Goal: Transaction & Acquisition: Purchase product/service

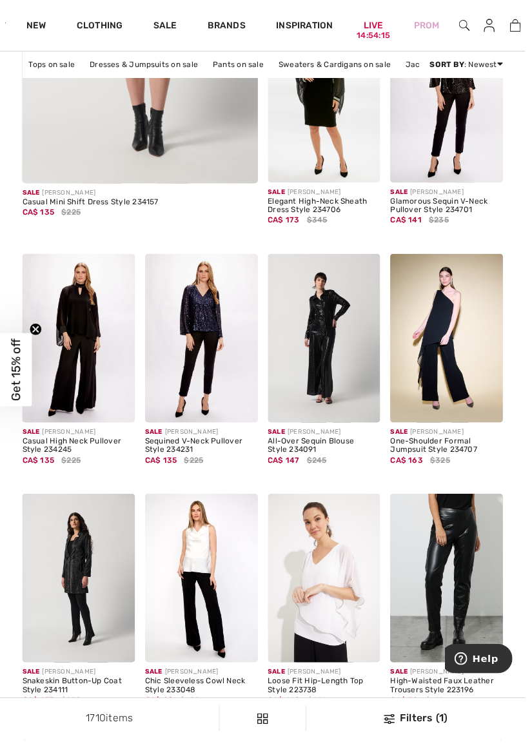
scroll to position [2356, 0]
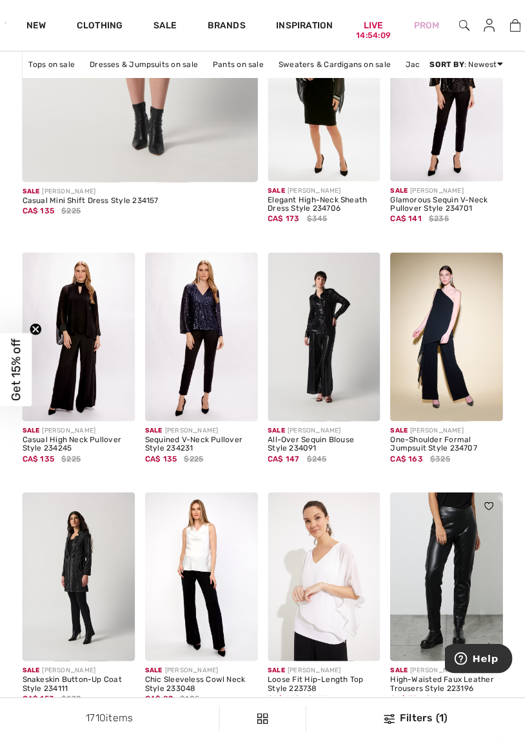
click at [419, 715] on span at bounding box center [419, 715] width 10 height 10
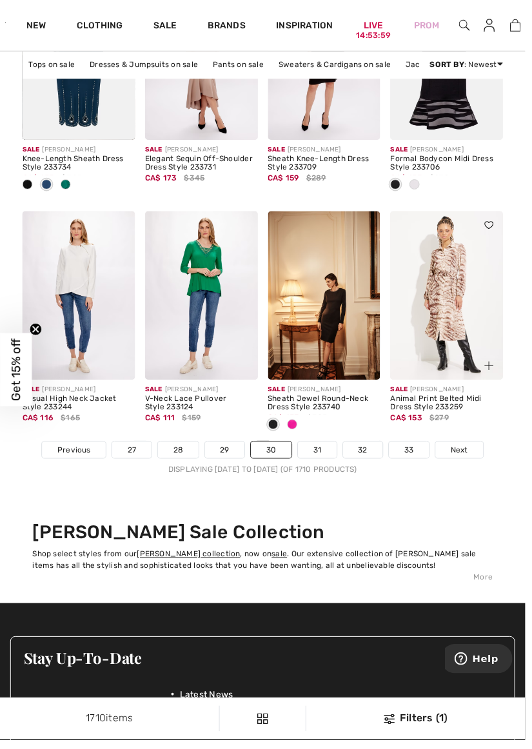
scroll to position [3715, 0]
click at [465, 468] on nav "Previous 27 28 29 30 31 32 33 Next Displaying 1451 to 1500 (of 1710 products)" at bounding box center [266, 464] width 487 height 35
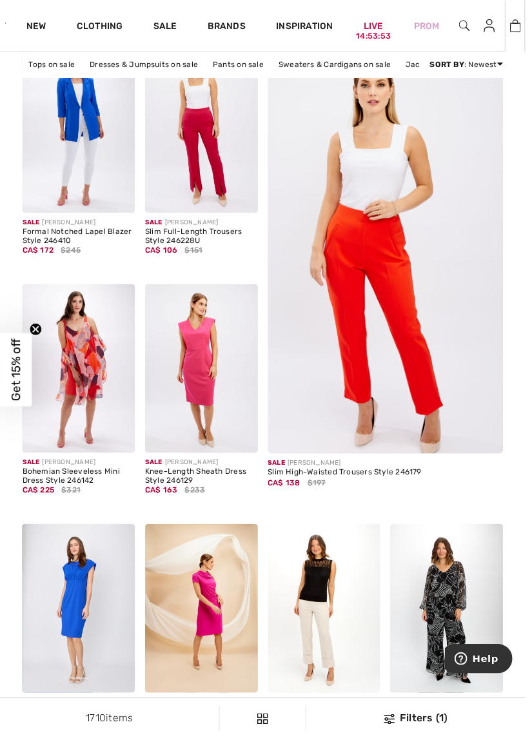
scroll to position [179, 0]
click at [519, 27] on img at bounding box center [521, 25] width 11 height 15
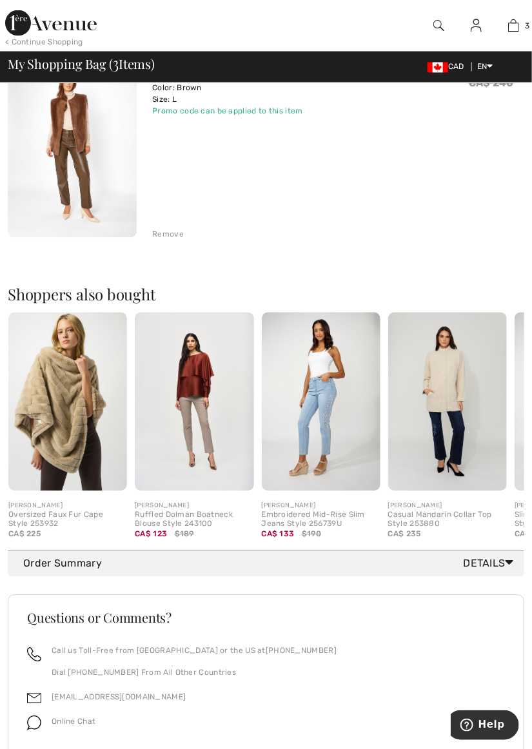
scroll to position [590, 0]
click at [206, 381] on img at bounding box center [194, 402] width 119 height 178
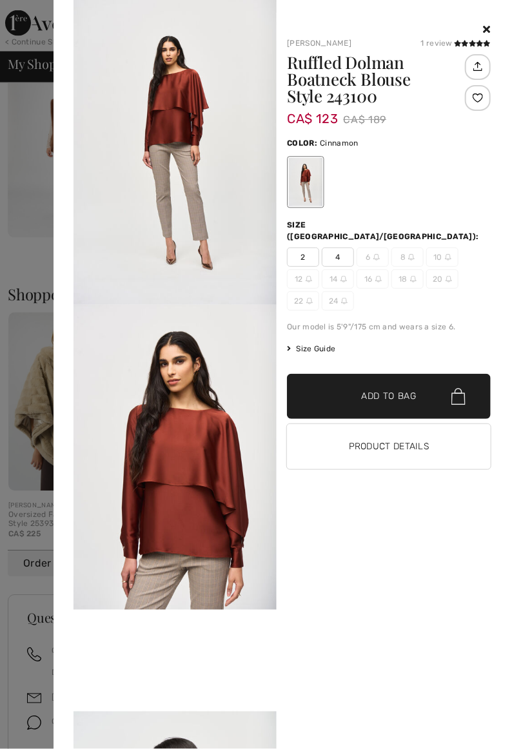
scroll to position [645, 0]
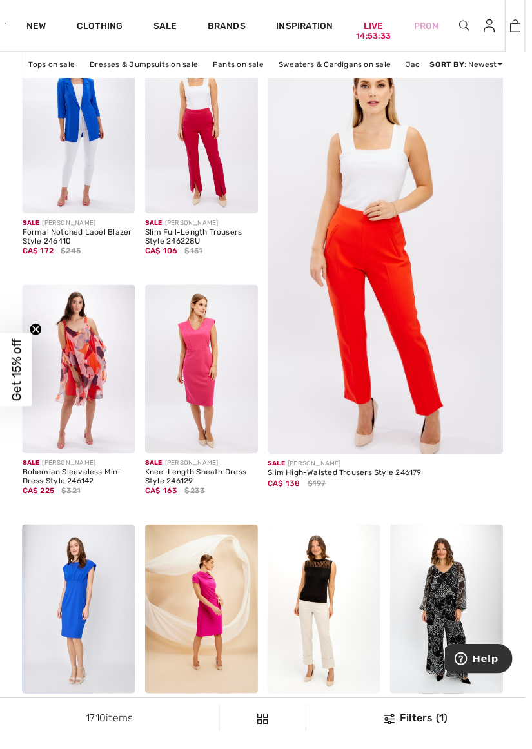
click at [521, 25] on img at bounding box center [521, 25] width 11 height 15
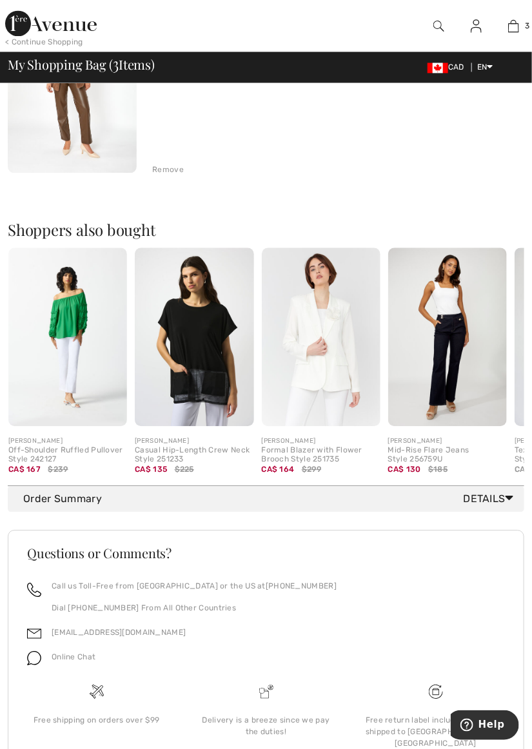
scroll to position [654, 0]
click at [510, 499] on icon at bounding box center [509, 499] width 8 height 14
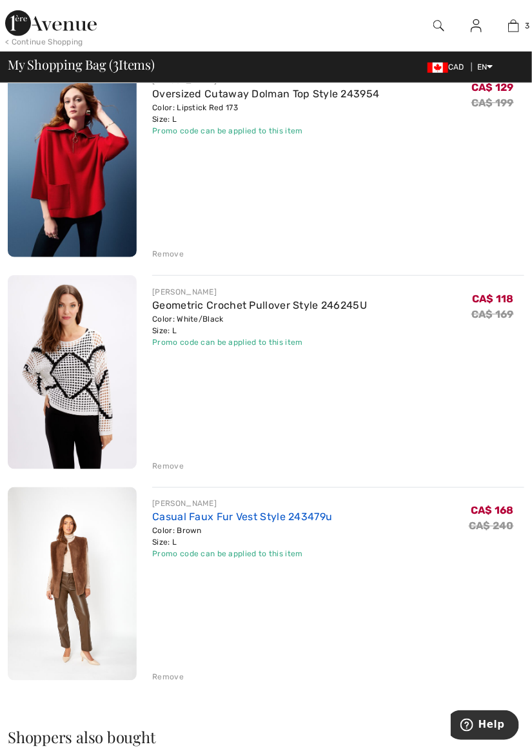
scroll to position [160, 0]
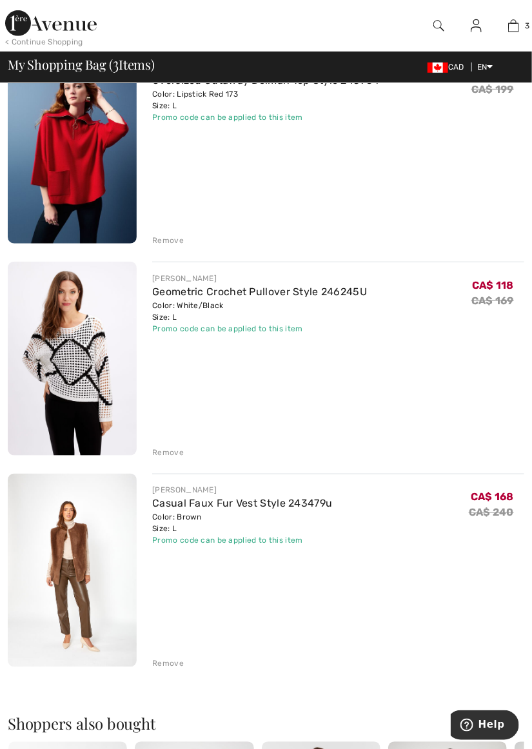
click at [79, 541] on img at bounding box center [72, 571] width 129 height 194
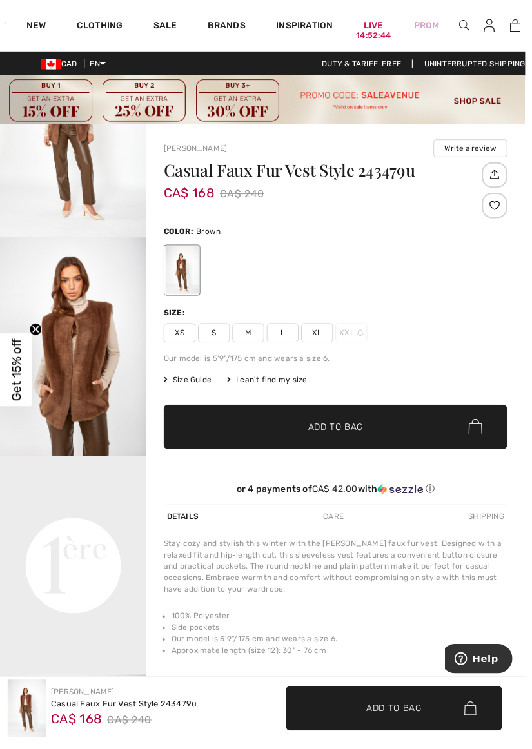
scroll to position [106, 0]
click at [108, 537] on video "Your browser does not support the video tag." at bounding box center [74, 500] width 148 height 74
click at [107, 537] on video "Your browser does not support the video tag." at bounding box center [74, 500] width 148 height 74
click at [74, 537] on video "Your browser does not support the video tag." at bounding box center [74, 500] width 148 height 74
click at [88, 537] on video "Your browser does not support the video tag." at bounding box center [74, 500] width 148 height 74
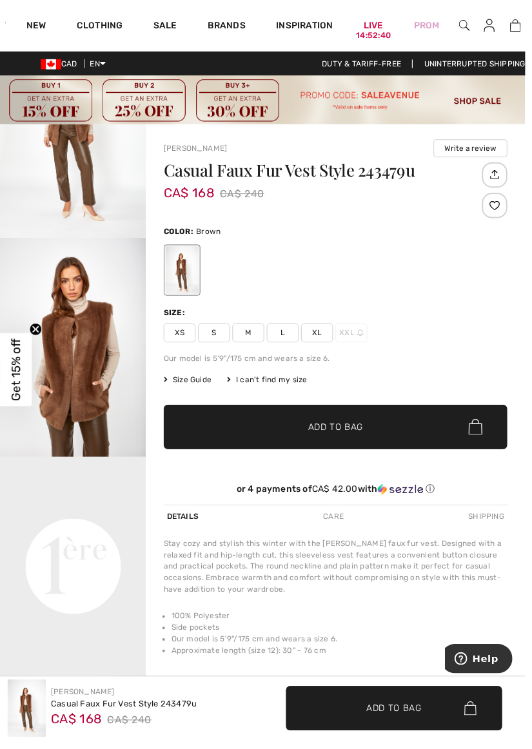
click at [95, 407] on img "2 / 5" at bounding box center [74, 352] width 148 height 222
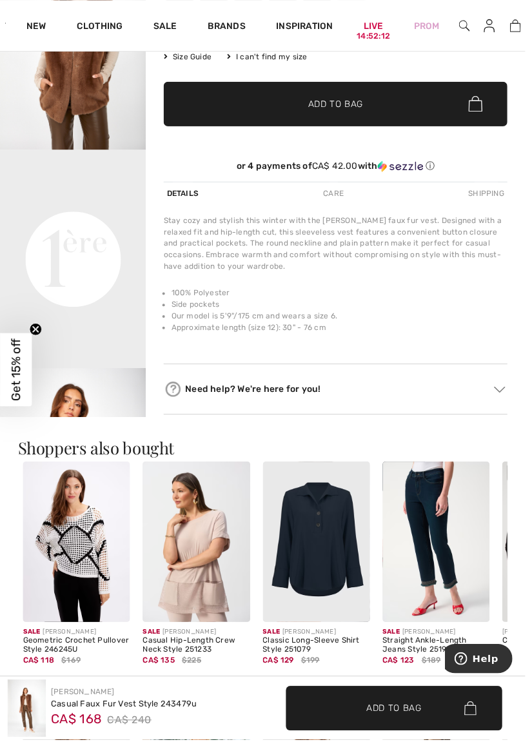
scroll to position [88, 0]
click at [88, 227] on video "Your browser does not support the video tag." at bounding box center [74, 190] width 148 height 74
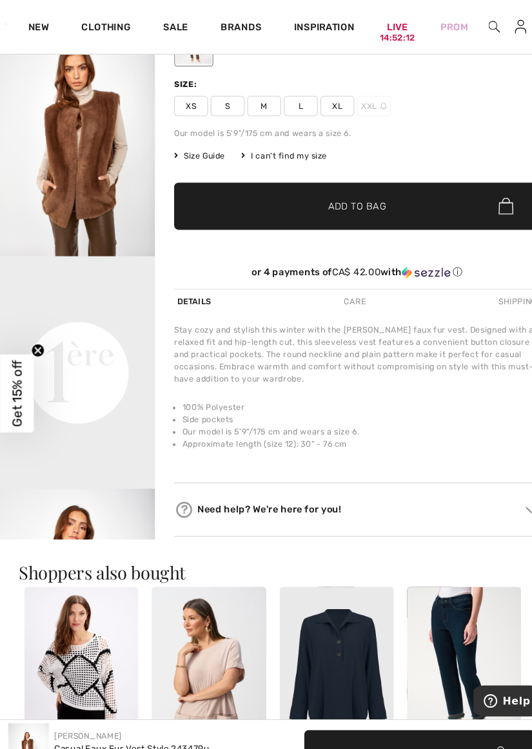
scroll to position [215, 0]
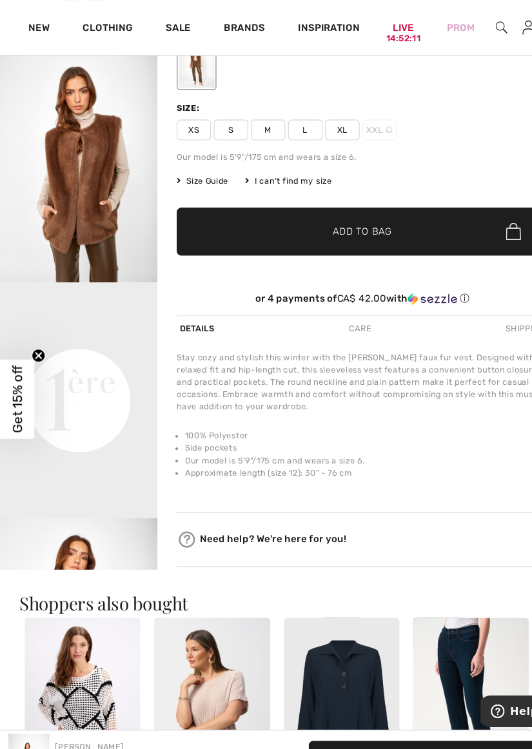
click at [78, 249] on img "2 / 5" at bounding box center [74, 154] width 148 height 222
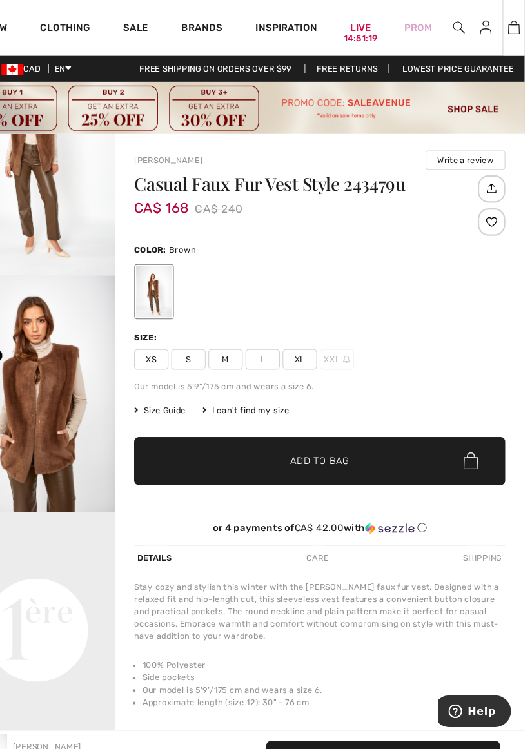
click at [520, 30] on img at bounding box center [521, 25] width 11 height 15
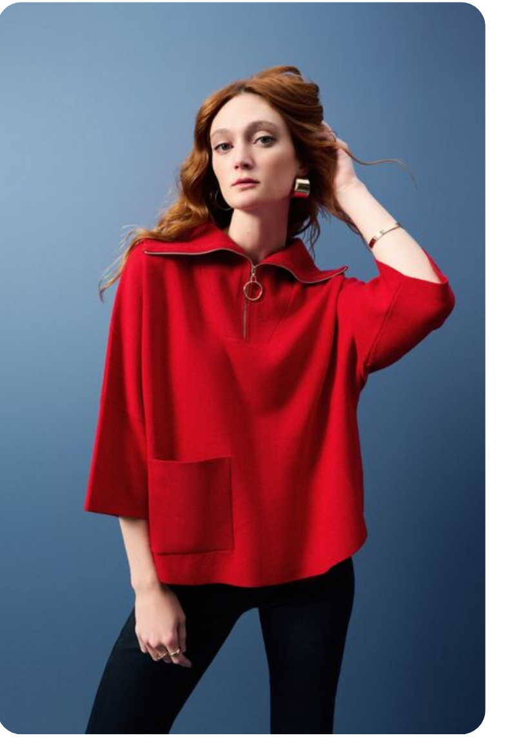
click at [82, 358] on img at bounding box center [72, 307] width 129 height 193
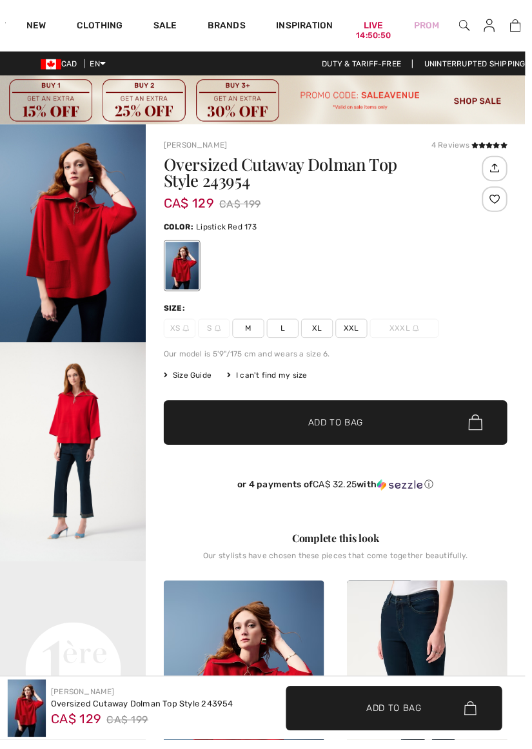
click at [80, 431] on img "2 / 8" at bounding box center [74, 458] width 148 height 222
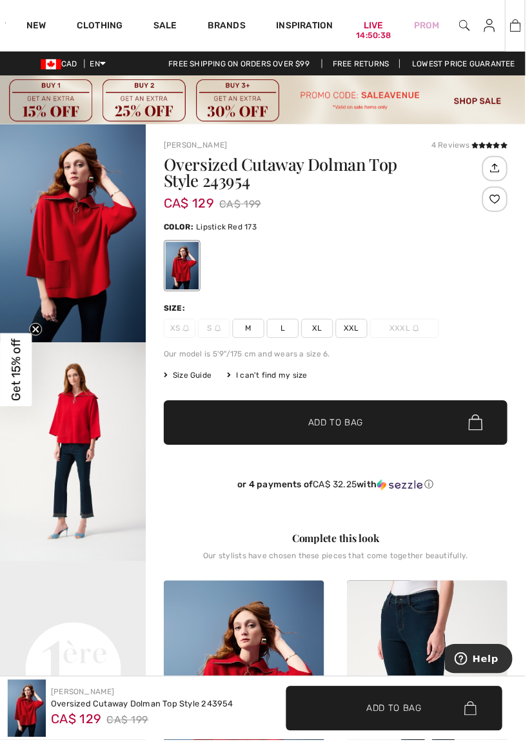
click at [530, 21] on link "3" at bounding box center [521, 25] width 19 height 15
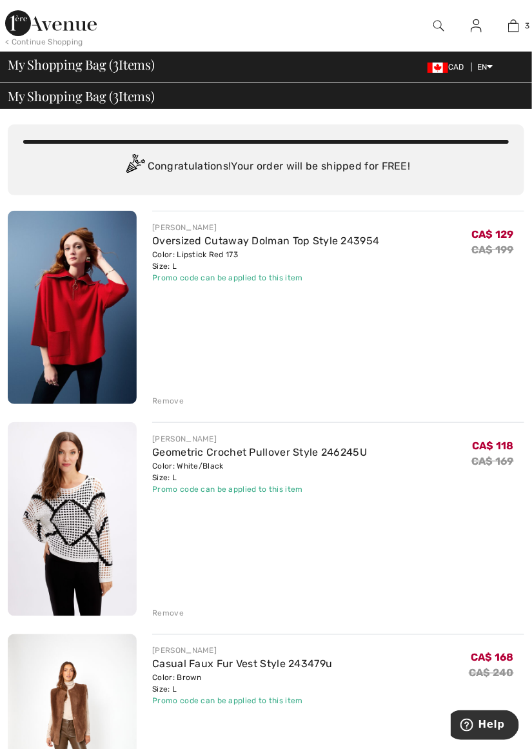
click at [170, 400] on div "Remove" at bounding box center [168, 401] width 32 height 12
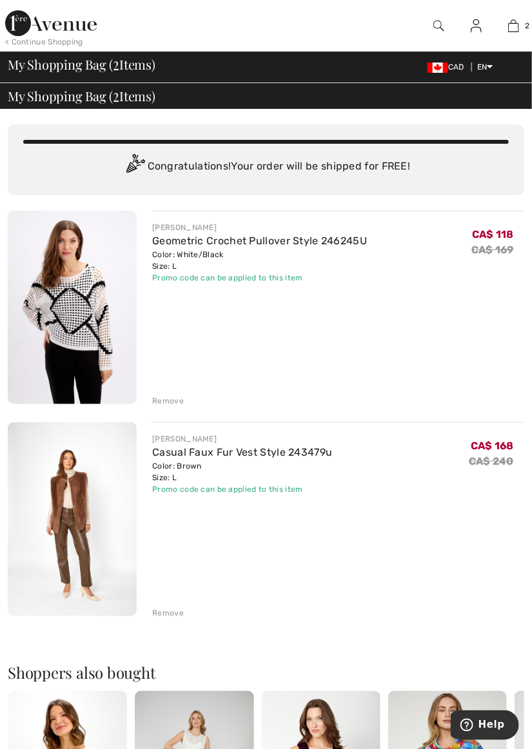
click at [172, 405] on div "Remove" at bounding box center [168, 401] width 32 height 12
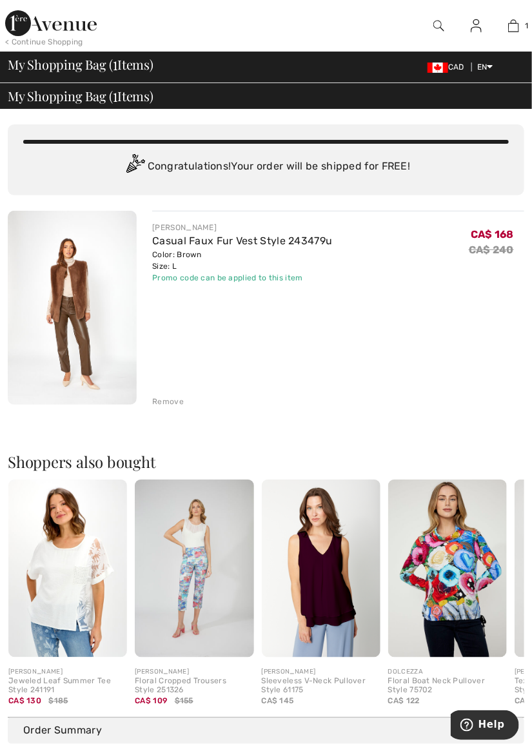
click at [177, 403] on div "Remove" at bounding box center [168, 402] width 32 height 12
